Goal: Find specific page/section: Find specific page/section

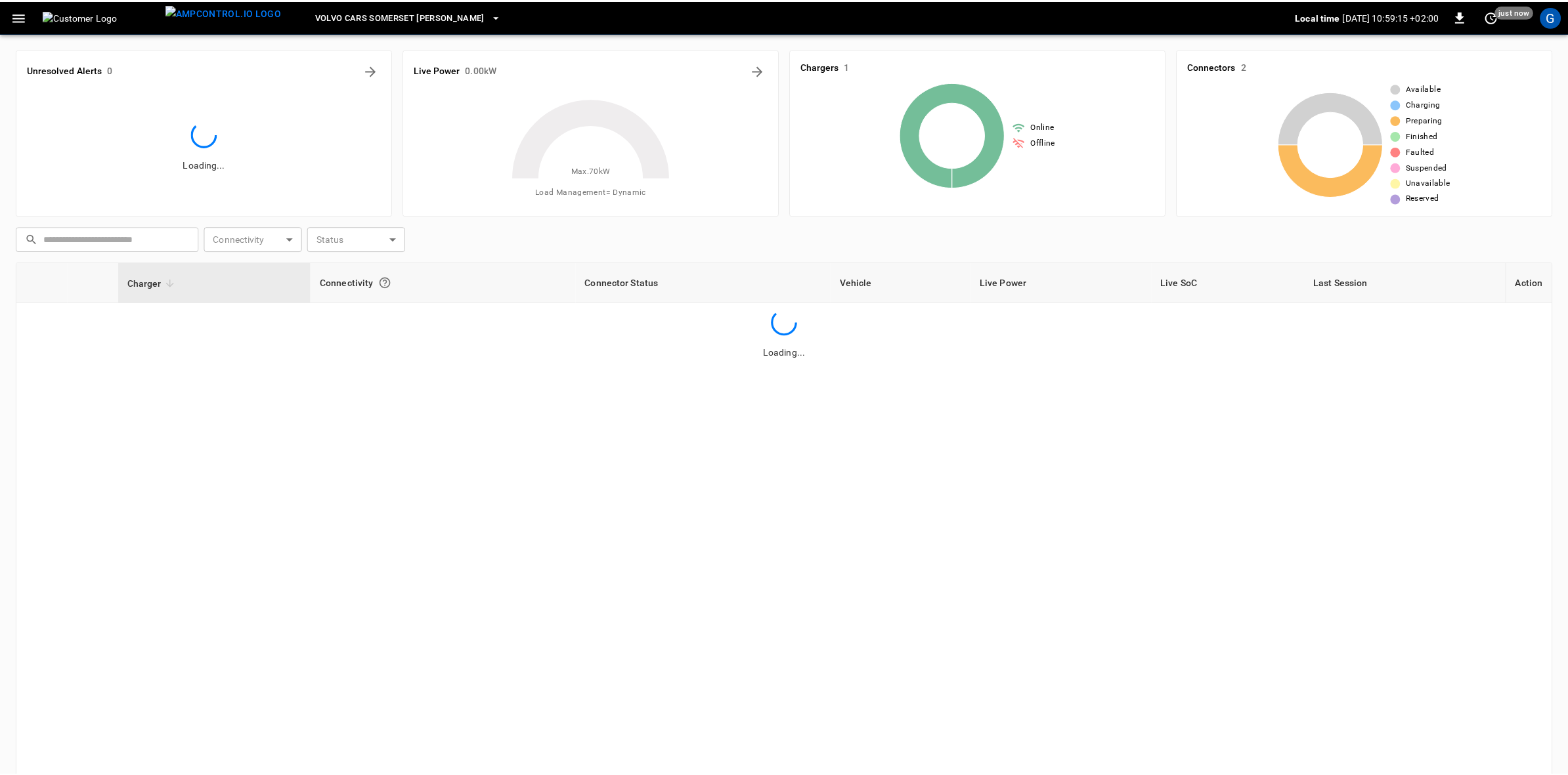
scroll to position [38, 0]
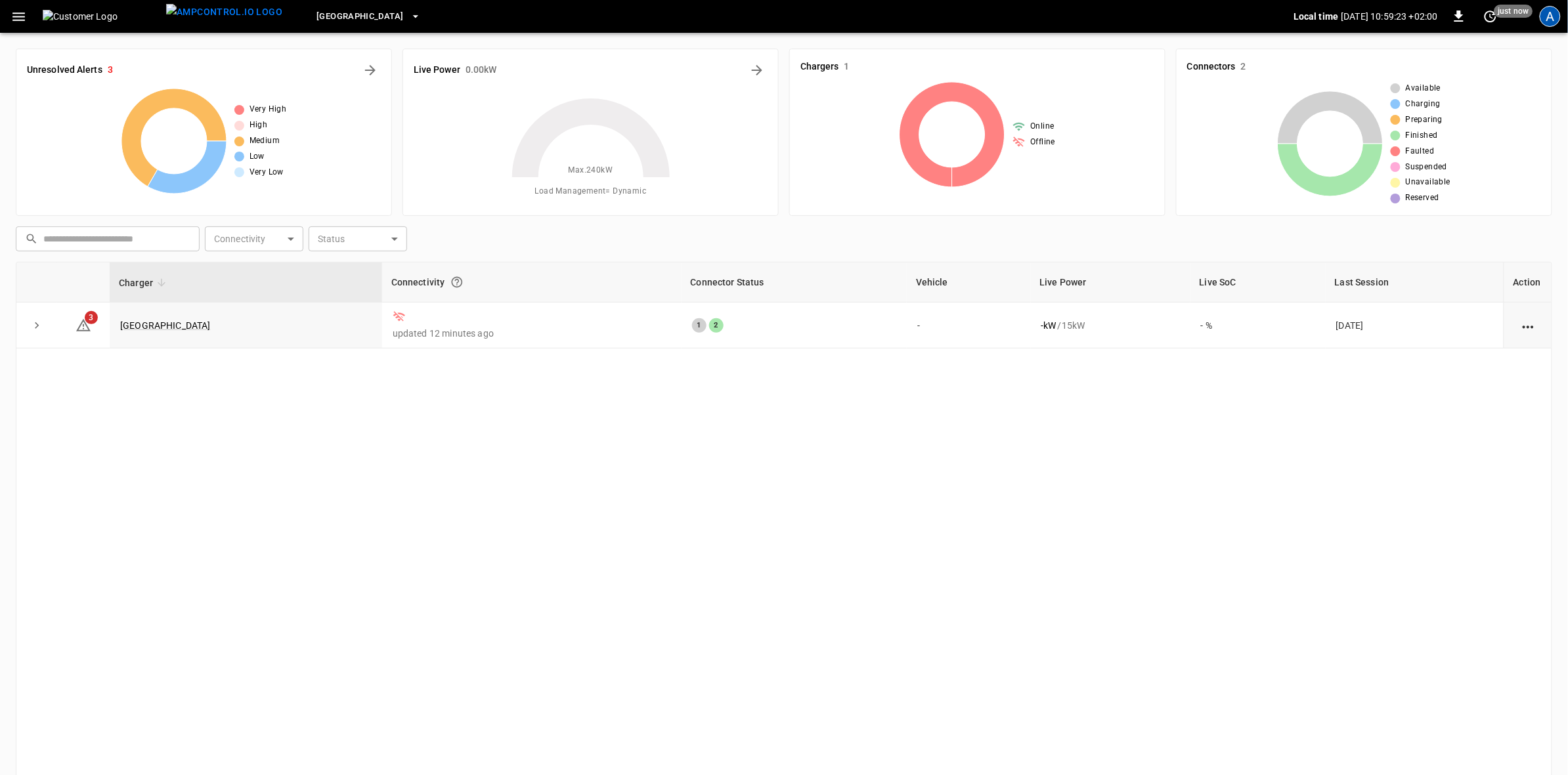
click at [1554, 14] on div "A" at bounding box center [1549, 16] width 21 height 21
click at [1543, 19] on div "A" at bounding box center [1549, 16] width 21 height 21
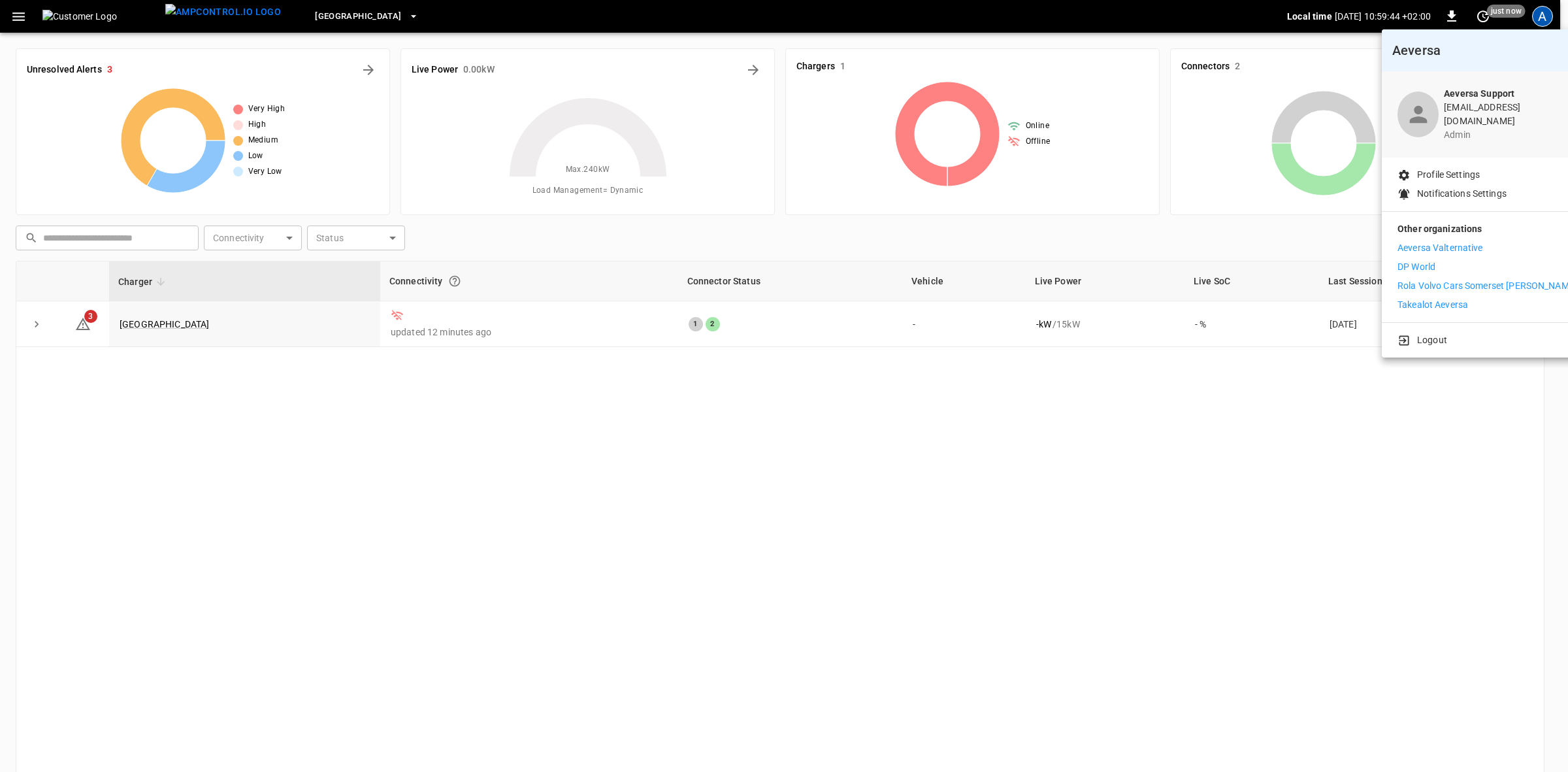
click at [712, 430] on div at bounding box center [784, 386] width 1568 height 772
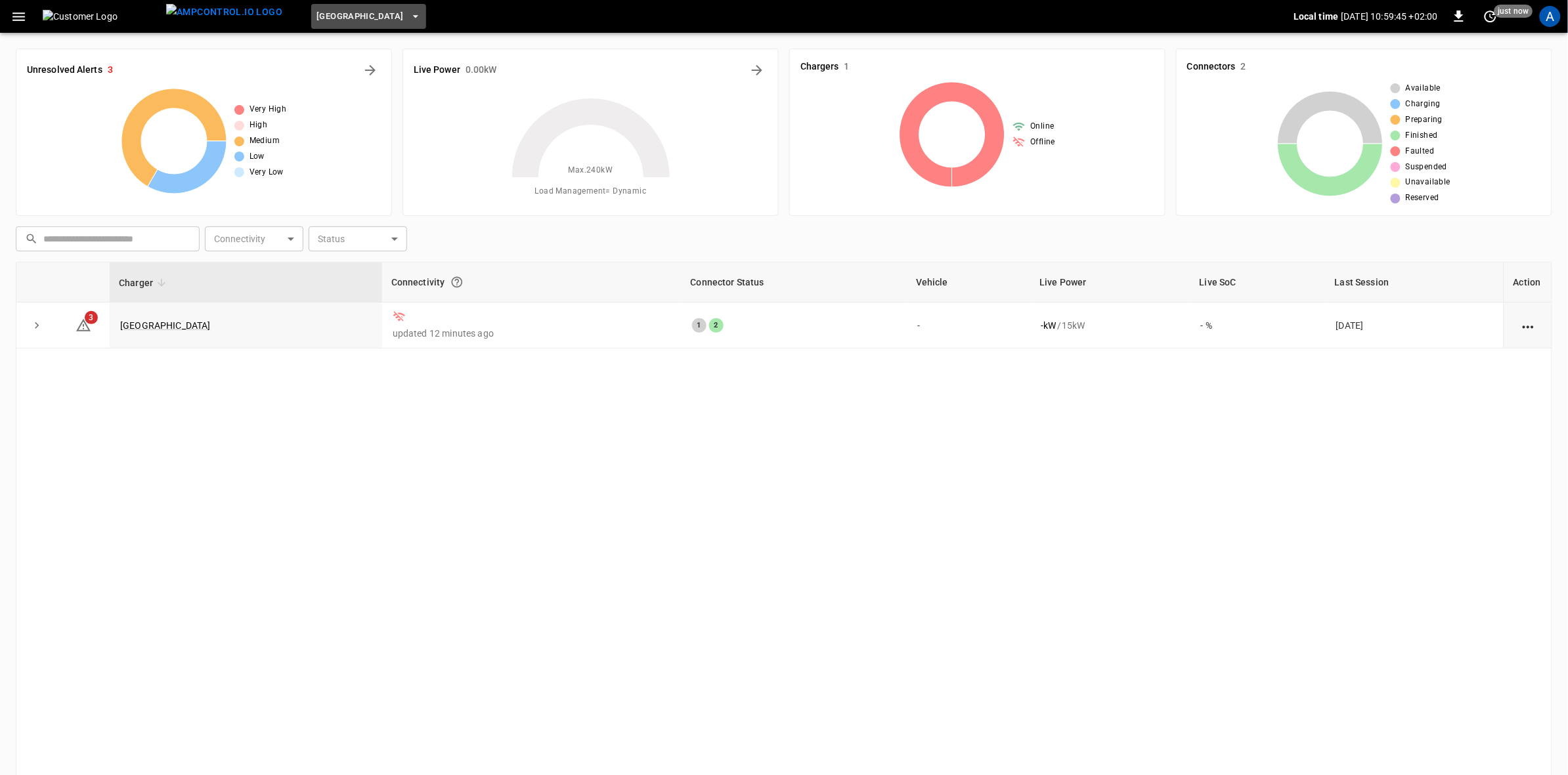
click at [398, 11] on button "[GEOGRAPHIC_DATA]" at bounding box center [368, 17] width 114 height 26
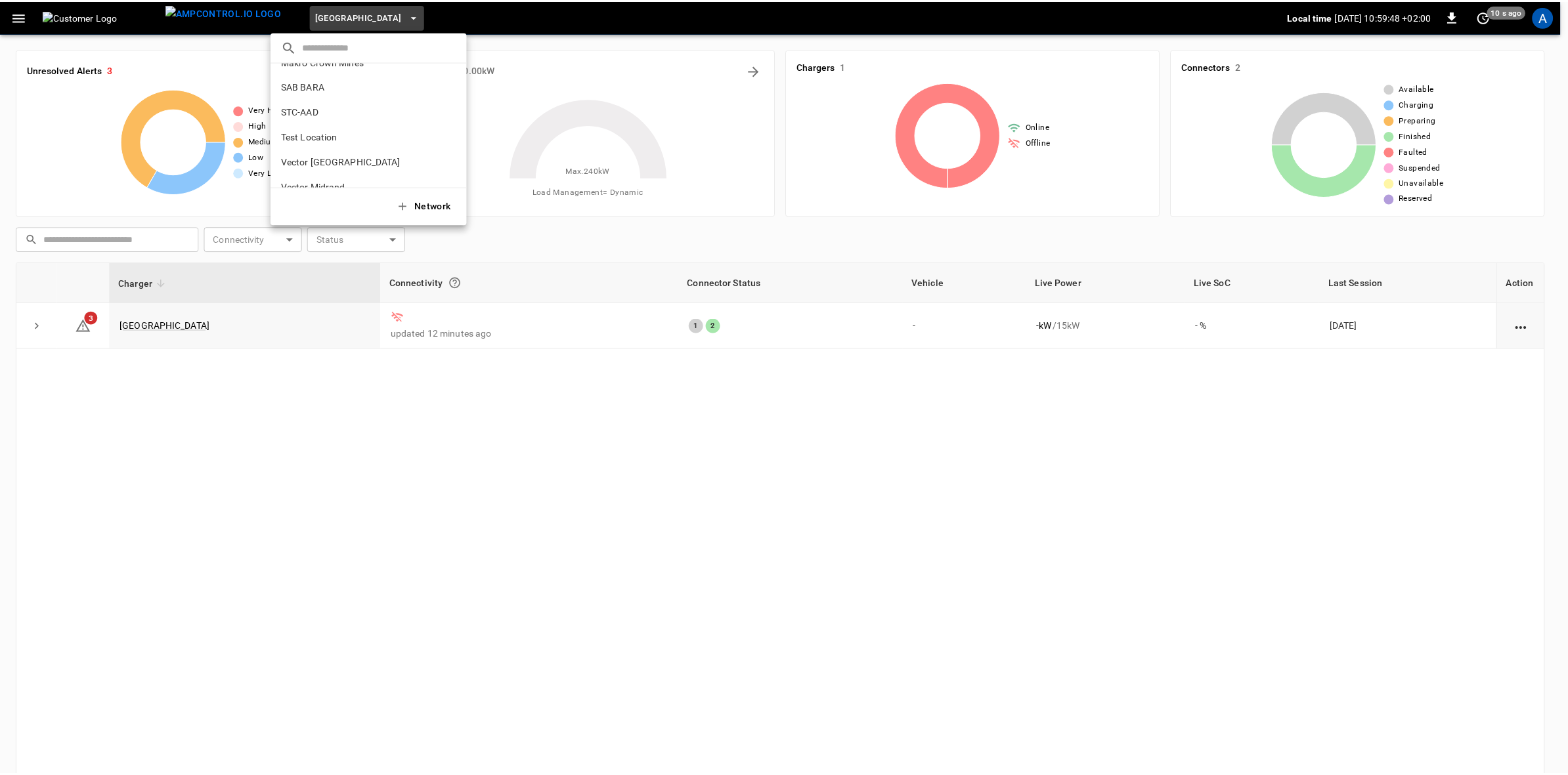
scroll to position [139, 0]
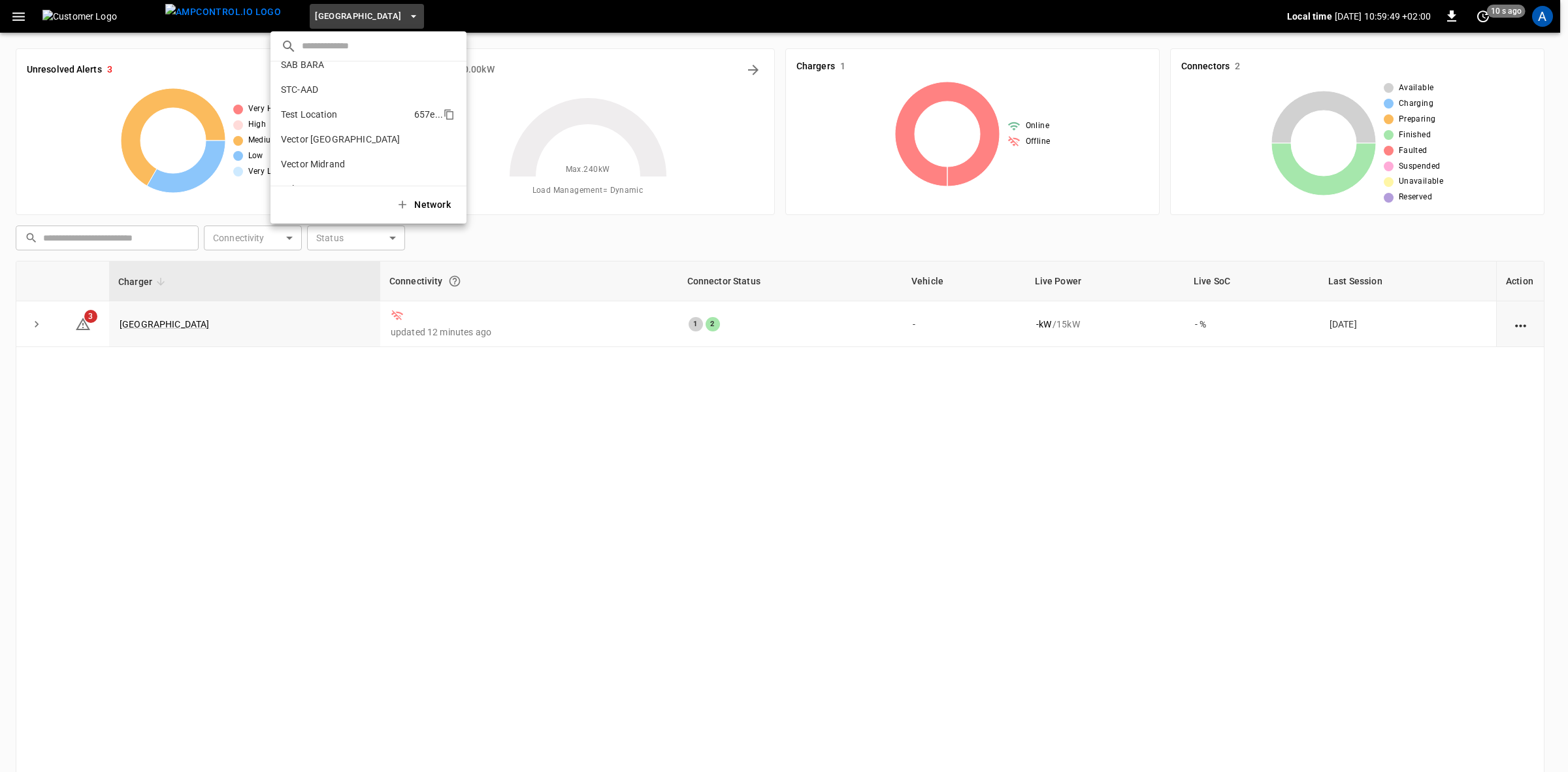
click at [323, 115] on p "Test Location" at bounding box center [345, 114] width 128 height 13
